Goal: Transaction & Acquisition: Subscribe to service/newsletter

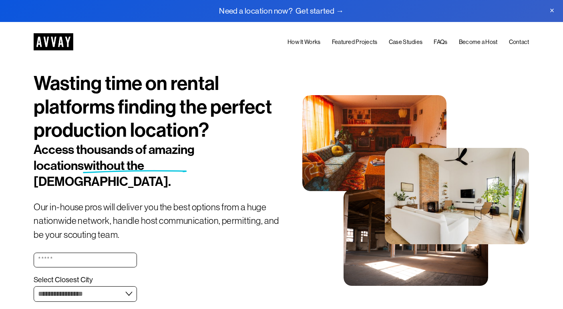
click at [439, 38] on link "FAQs" at bounding box center [440, 43] width 14 height 10
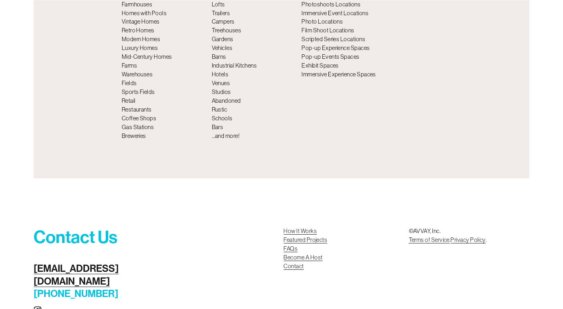
scroll to position [2806, 0]
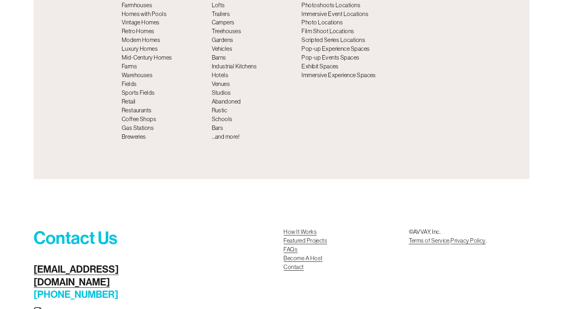
click at [291, 246] on link "FAQs" at bounding box center [290, 250] width 14 height 9
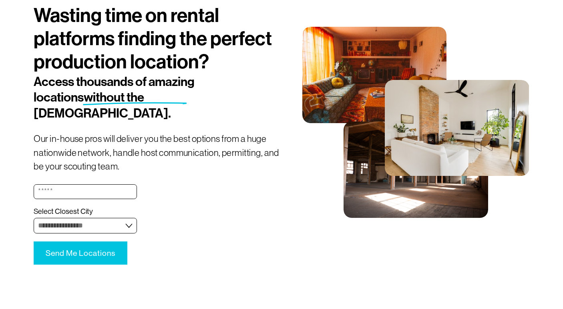
scroll to position [92, 0]
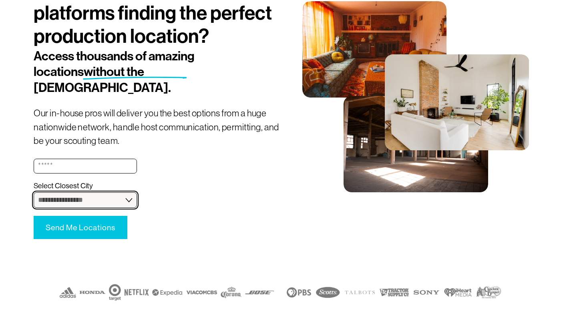
select select "**********"
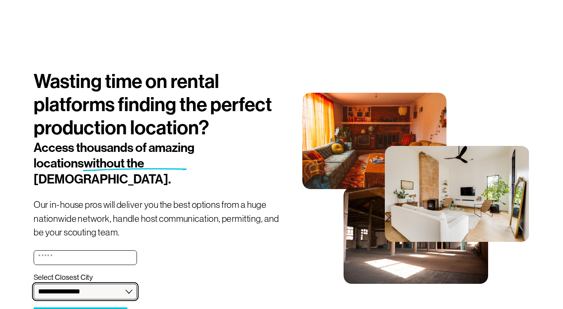
scroll to position [0, 0]
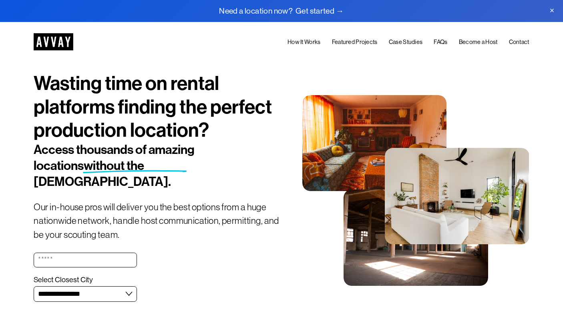
click at [352, 42] on link "Featured Projects" at bounding box center [355, 43] width 46 height 10
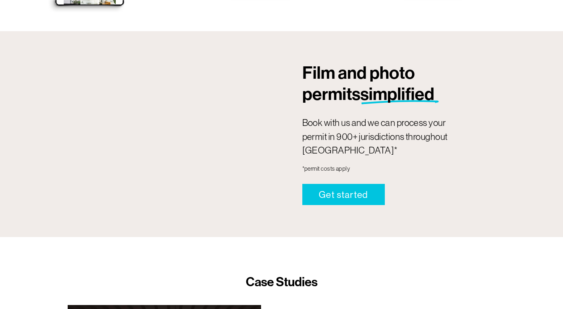
scroll to position [737, 0]
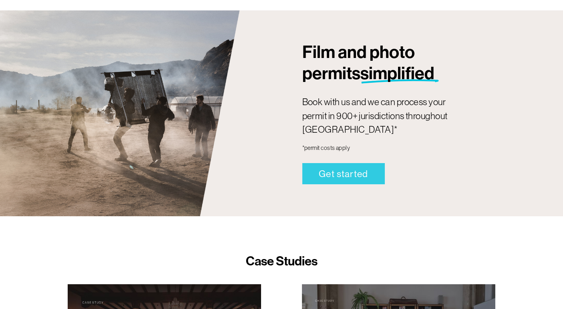
click at [332, 163] on link "Get started" at bounding box center [343, 173] width 82 height 21
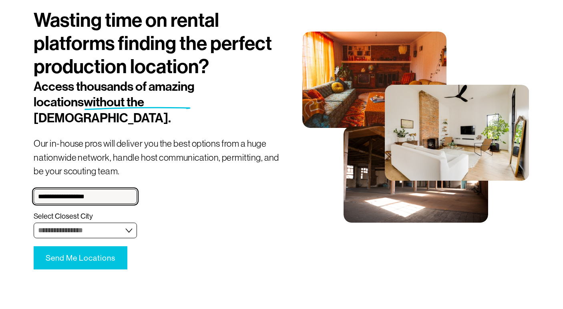
type input "**********"
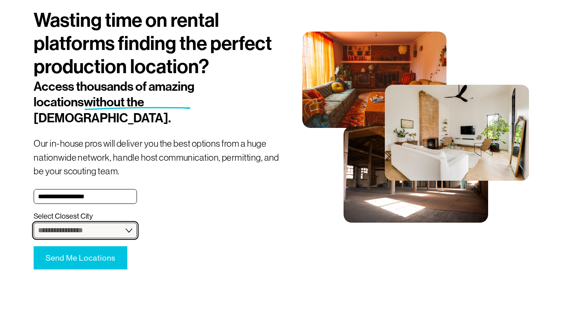
select select "**********"
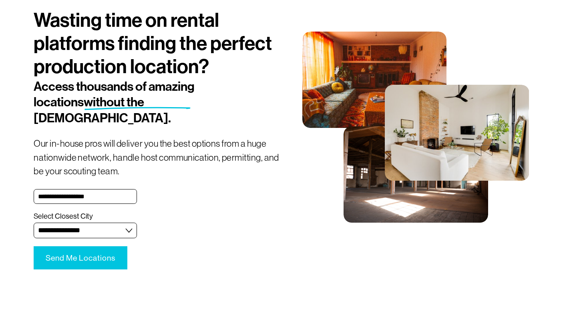
click at [95, 254] on span "Send Me Locations" at bounding box center [81, 258] width 70 height 9
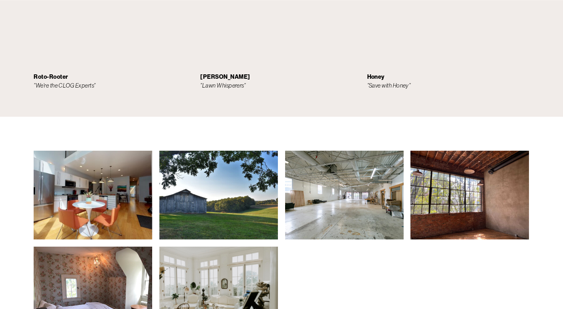
scroll to position [1979, 0]
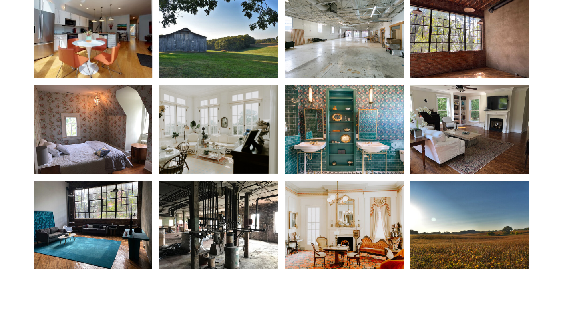
click at [338, 26] on img at bounding box center [344, 33] width 118 height 89
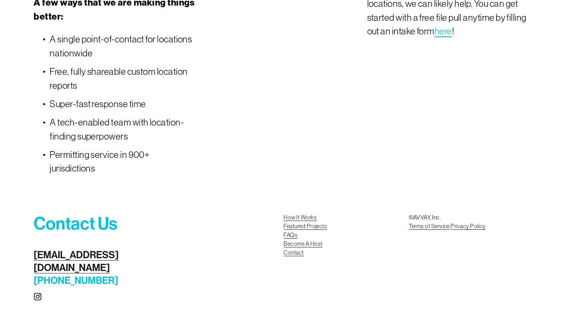
scroll to position [2465, 0]
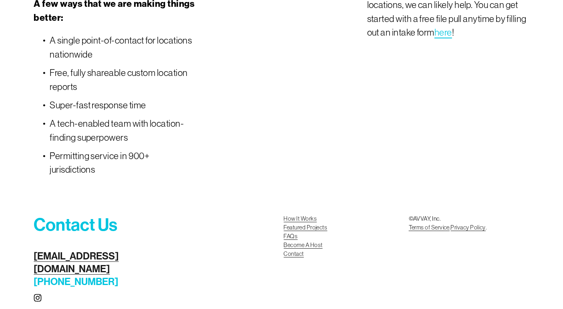
click at [312, 215] on link "How It Works" at bounding box center [299, 219] width 33 height 9
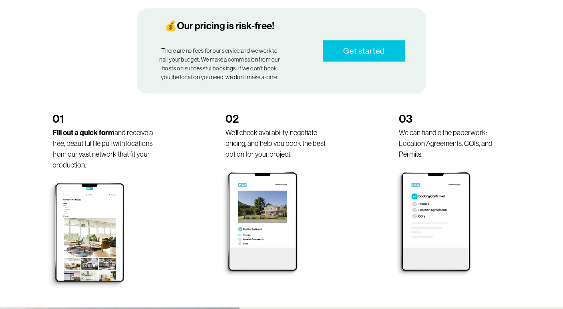
scroll to position [441, 0]
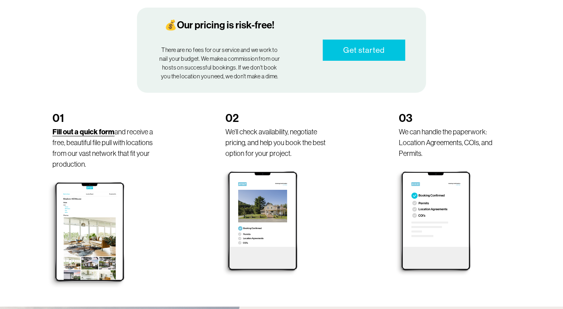
click at [364, 40] on link "Get started" at bounding box center [363, 50] width 82 height 21
